Goal: Task Accomplishment & Management: Manage account settings

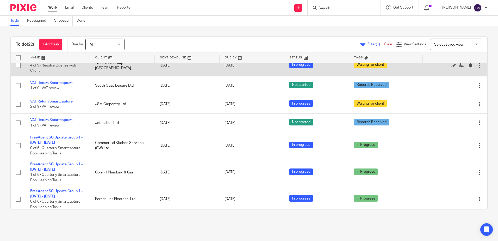
scroll to position [182, 0]
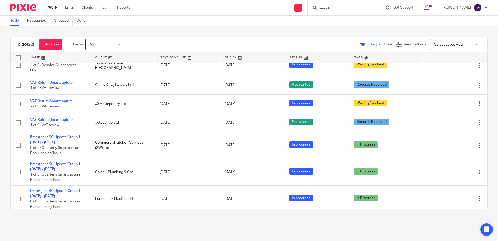
click at [43, 56] on link at bounding box center [57, 57] width 65 height 10
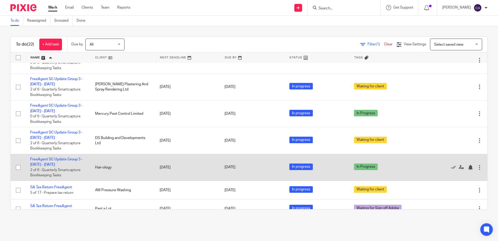
scroll to position [201, 0]
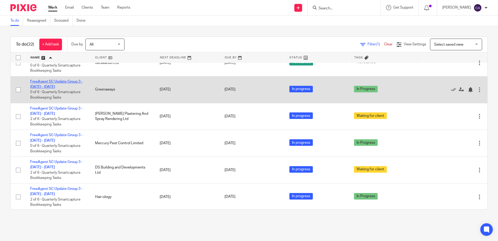
click at [45, 85] on link "FreeAgent SC Update Group 3 - [DATE] - [DATE]" at bounding box center [56, 84] width 52 height 9
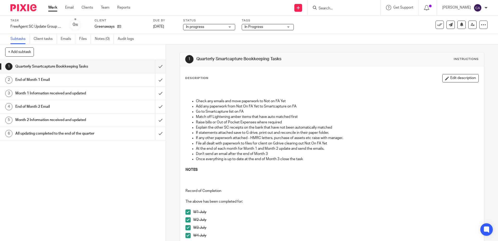
click at [122, 26] on div "Greenaways" at bounding box center [121, 26] width 52 height 5
click at [118, 27] on icon at bounding box center [119, 26] width 4 height 4
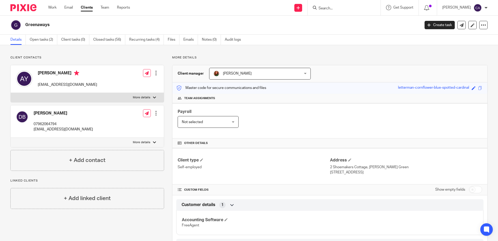
click at [140, 96] on p "More details" at bounding box center [141, 97] width 17 height 4
click at [11, 93] on input "More details" at bounding box center [10, 92] width 0 height 0
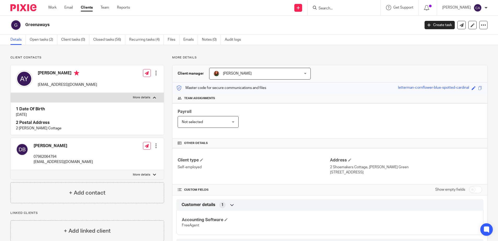
click at [137, 96] on p "More details" at bounding box center [141, 97] width 17 height 4
click at [11, 93] on input "More details" at bounding box center [10, 92] width 0 height 0
checkbox input "false"
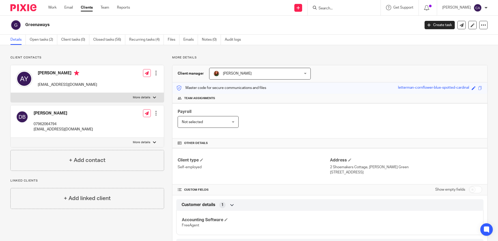
click at [136, 143] on p "More details" at bounding box center [141, 142] width 17 height 4
click at [11, 138] on input "More details" at bounding box center [10, 137] width 0 height 0
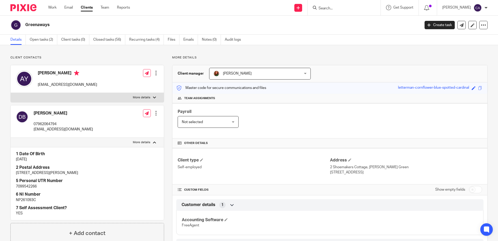
click at [140, 142] on p "More details" at bounding box center [141, 142] width 17 height 4
click at [11, 138] on input "More details" at bounding box center [10, 137] width 0 height 0
checkbox input "false"
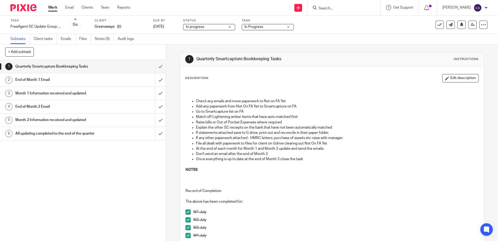
click at [51, 9] on link "Work" at bounding box center [52, 7] width 9 height 5
